Goal: Task Accomplishment & Management: Complete application form

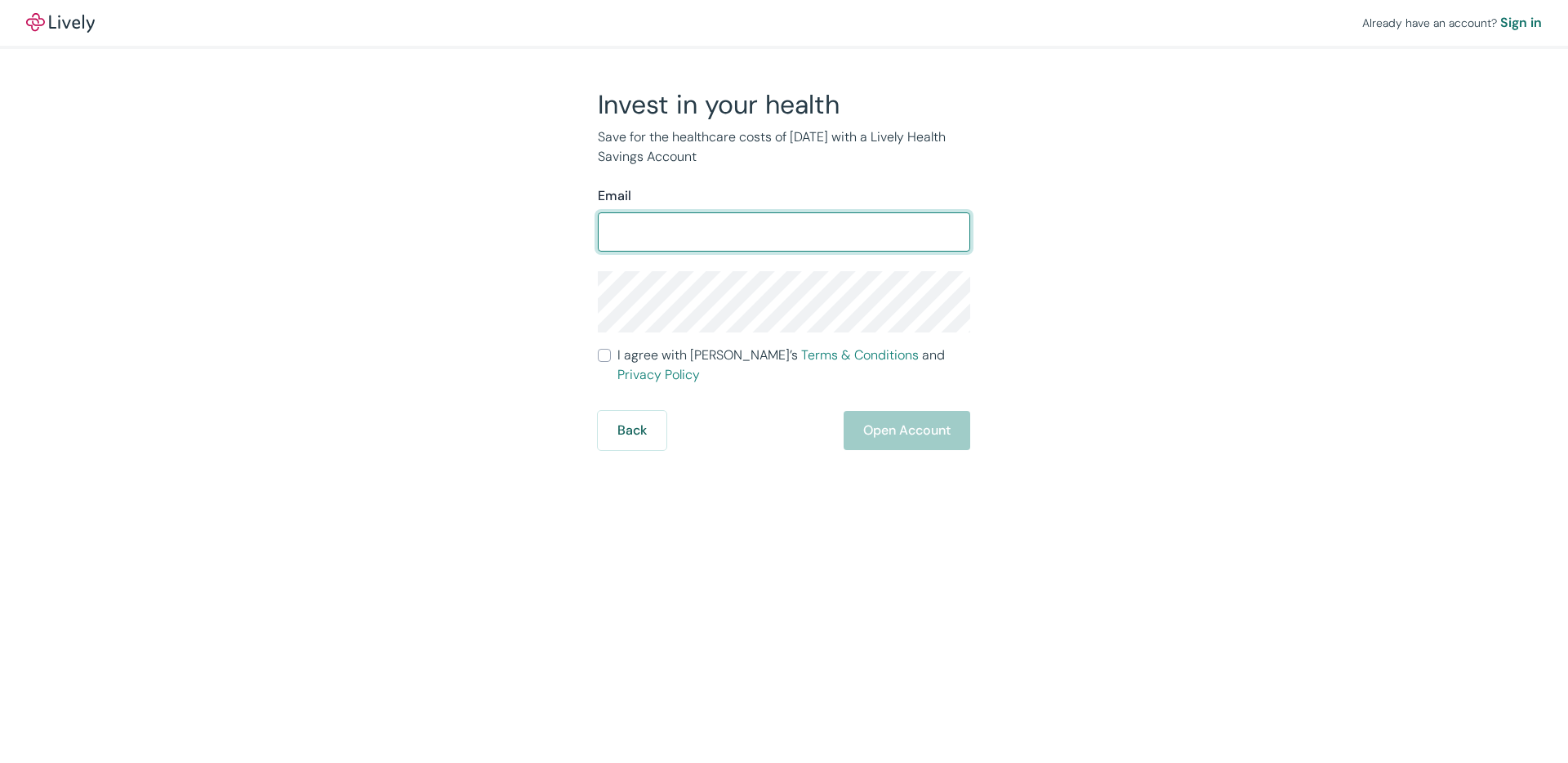
click at [699, 229] on input "Email" at bounding box center [784, 232] width 372 height 32
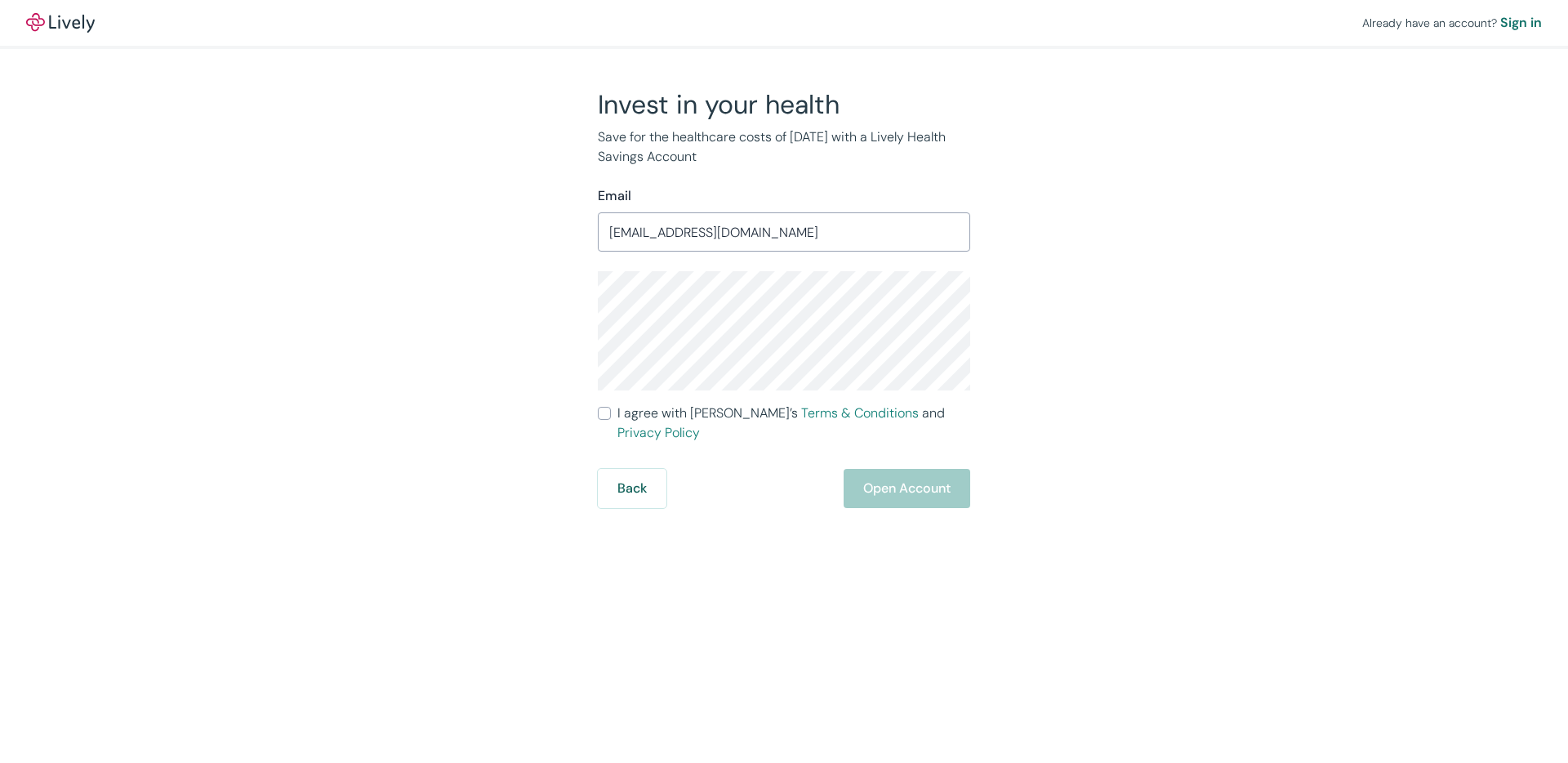
type input "[EMAIL_ADDRESS][DOMAIN_NAME]"
click at [601, 415] on input "I agree with Lively’s Terms & Conditions and Privacy Policy" at bounding box center [604, 413] width 13 height 13
checkbox input "true"
click at [862, 484] on button "Open Account" at bounding box center [907, 489] width 127 height 40
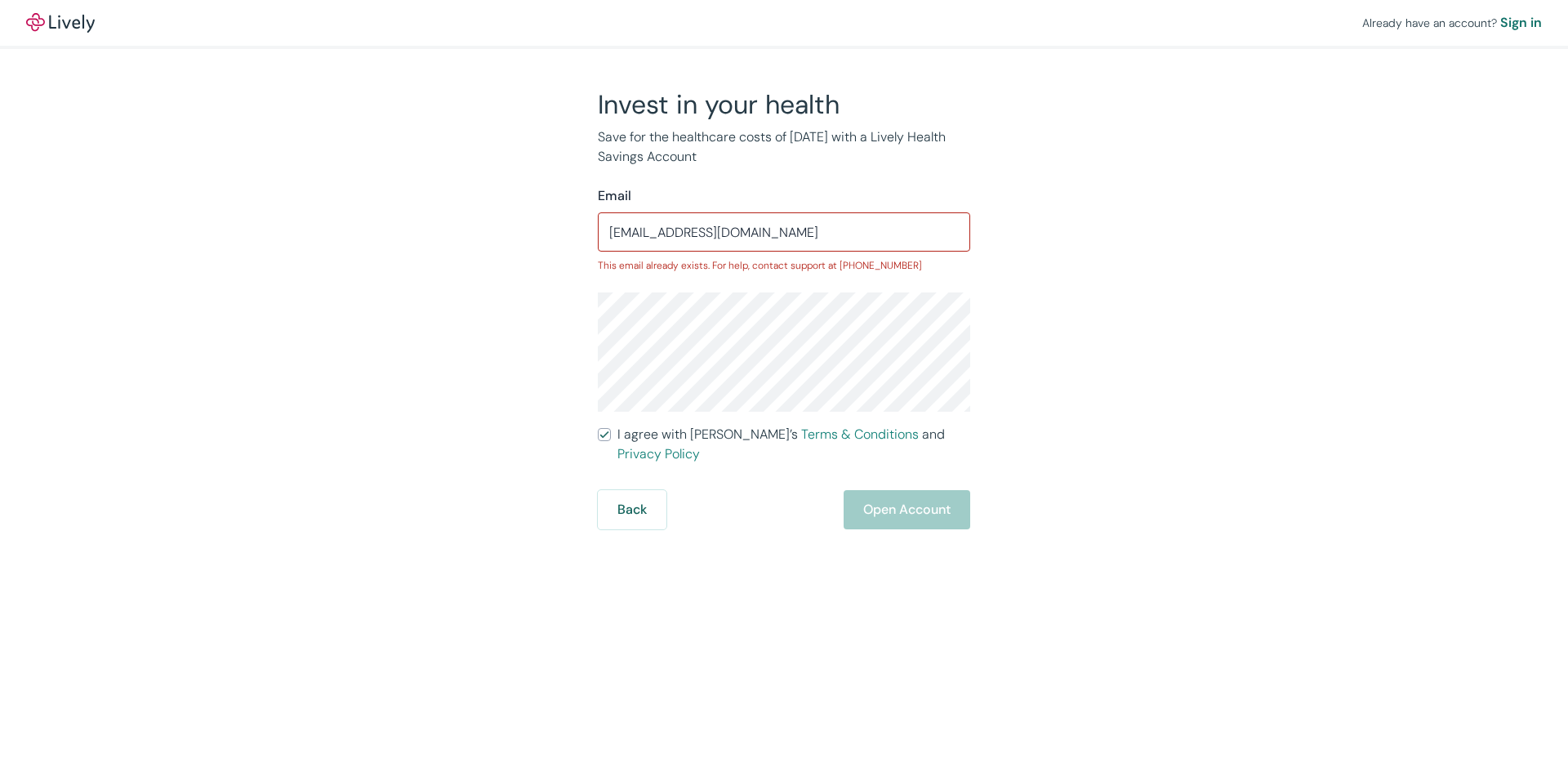
click at [478, 307] on div "Invest in your health Save for the healthcare costs of [DATE] with a Lively Hea…" at bounding box center [774, 308] width 784 height 441
drag, startPoint x: 519, startPoint y: 424, endPoint x: 505, endPoint y: 415, distance: 16.6
click at [518, 422] on div "Invest in your health Save for the healthcare costs of [DATE] with a Lively Hea…" at bounding box center [774, 308] width 784 height 441
click at [1531, 23] on div "Sign in" at bounding box center [1520, 23] width 41 height 20
